Goal: Task Accomplishment & Management: Use online tool/utility

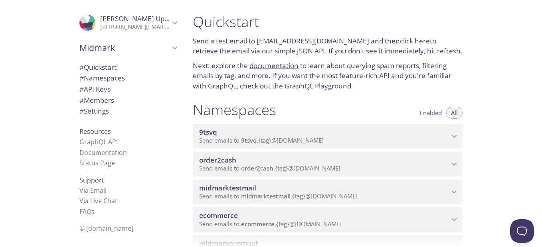
click at [454, 218] on icon "ecommerce namespace" at bounding box center [454, 220] width 10 height 10
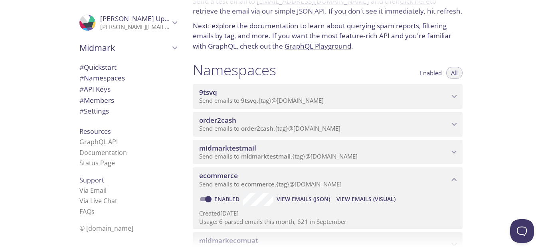
click at [362, 198] on span "View Emails (Visual)" at bounding box center [365, 200] width 59 height 10
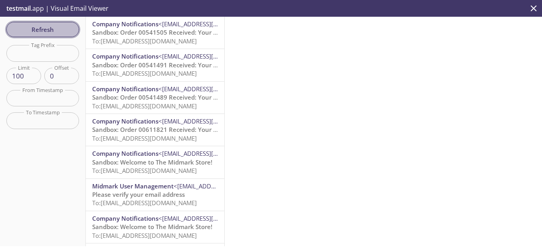
click at [51, 31] on span "Refresh" at bounding box center [43, 29] width 60 height 10
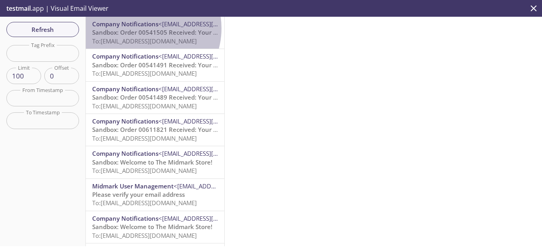
click at [142, 28] on span "Sandbox: Order 00541505 Received: Your order is being processed!" at bounding box center [188, 32] width 192 height 8
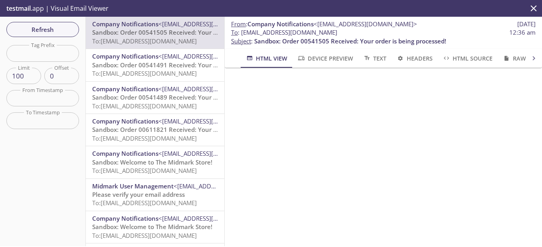
scroll to position [152, 0]
click at [39, 29] on span "Refresh" at bounding box center [43, 29] width 60 height 10
